Goal: Navigation & Orientation: Find specific page/section

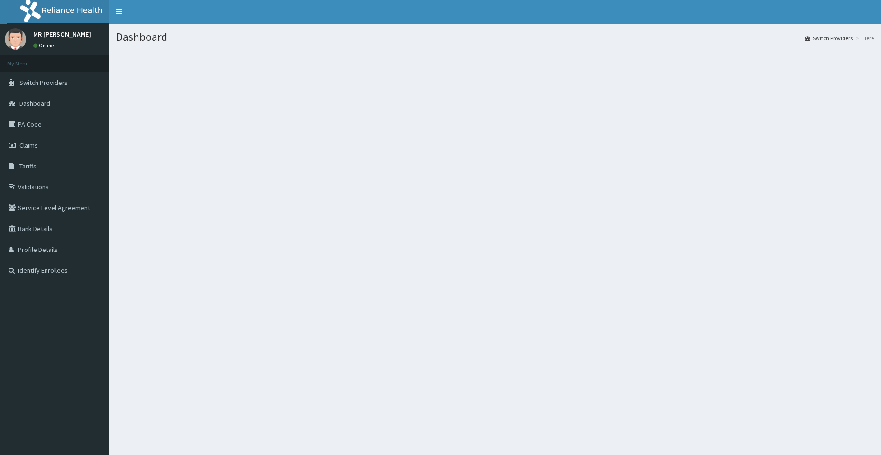
drag, startPoint x: 433, startPoint y: 66, endPoint x: 426, endPoint y: 132, distance: 66.3
click at [426, 132] on section at bounding box center [495, 102] width 772 height 119
click at [48, 79] on span "Switch Providers" at bounding box center [43, 82] width 48 height 9
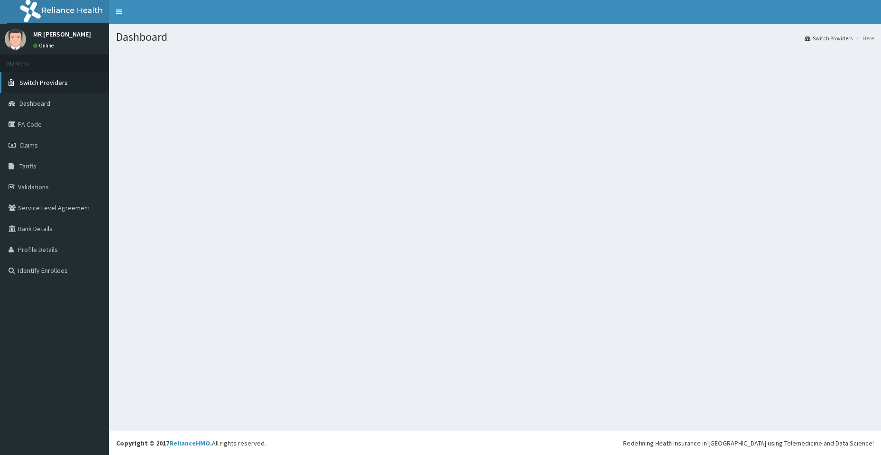
click at [64, 81] on span "Switch Providers" at bounding box center [43, 82] width 48 height 9
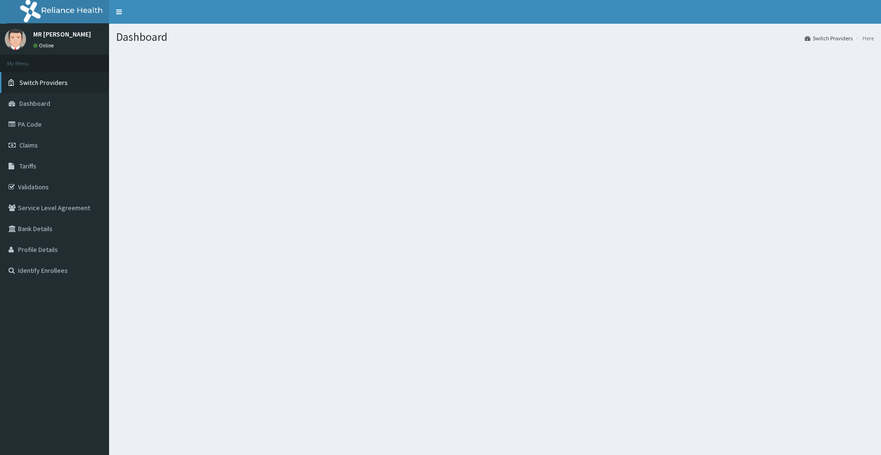
click at [55, 90] on link "Switch Providers" at bounding box center [54, 82] width 109 height 21
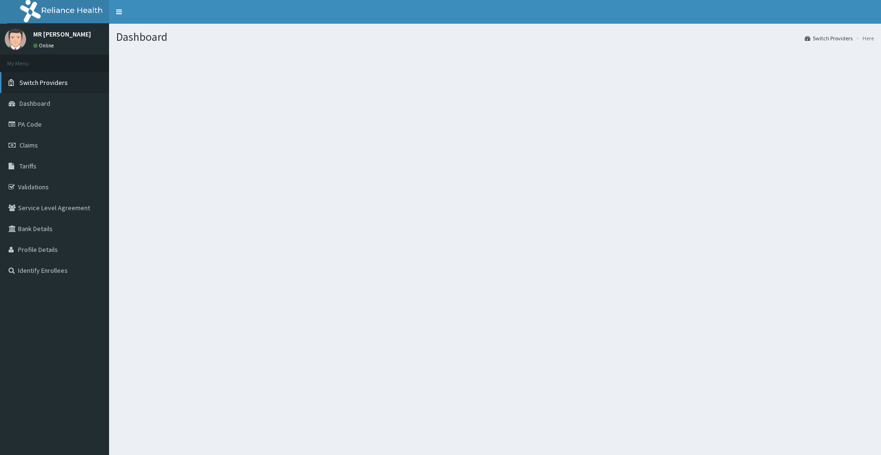
click at [55, 90] on link "Switch Providers" at bounding box center [54, 82] width 109 height 21
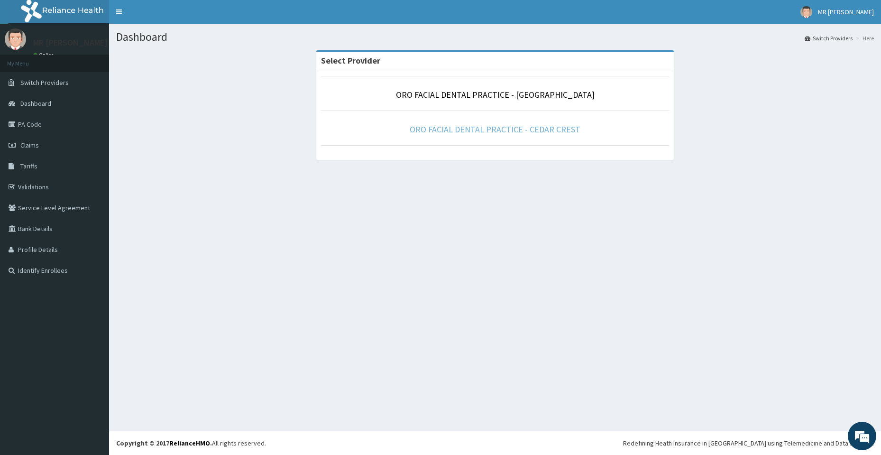
click at [526, 129] on link "ORO FACIAL DENTAL PRACTICE - CEDAR CREST" at bounding box center [495, 129] width 171 height 11
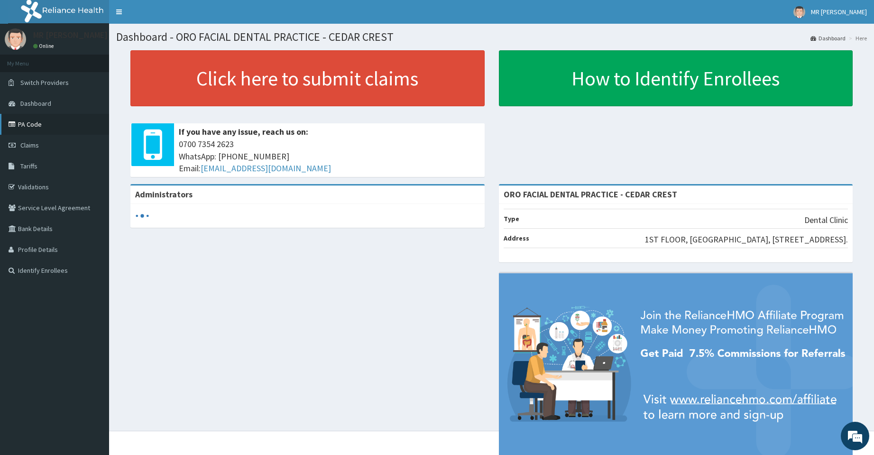
click at [33, 124] on link "PA Code" at bounding box center [54, 124] width 109 height 21
